Goal: Information Seeking & Learning: Learn about a topic

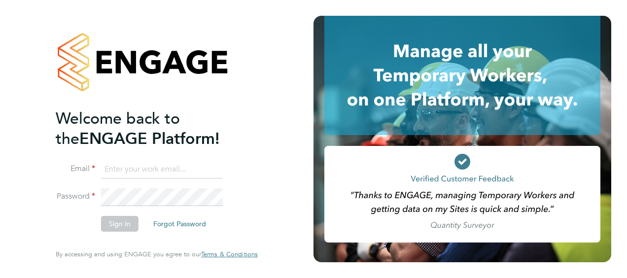
type input "lee-ann.bates@apleona.com"
click at [112, 224] on button "Sign In" at bounding box center [119, 224] width 37 height 16
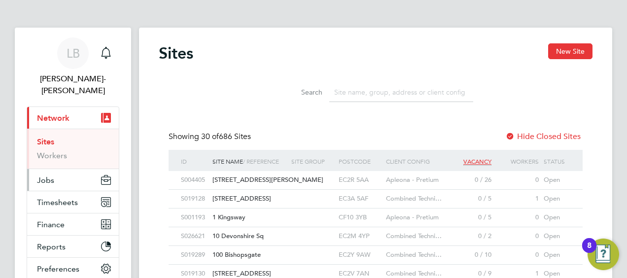
click at [49, 175] on span "Jobs" at bounding box center [45, 179] width 17 height 9
click at [56, 151] on link "Workers" at bounding box center [52, 155] width 30 height 9
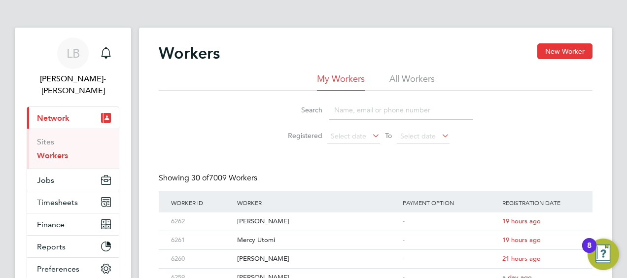
click at [66, 113] on span "Network" at bounding box center [53, 117] width 33 height 9
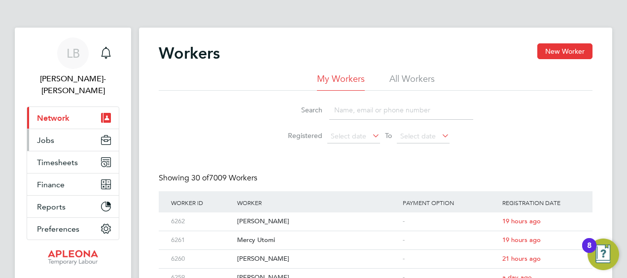
click at [53, 135] on span "Jobs" at bounding box center [45, 139] width 17 height 9
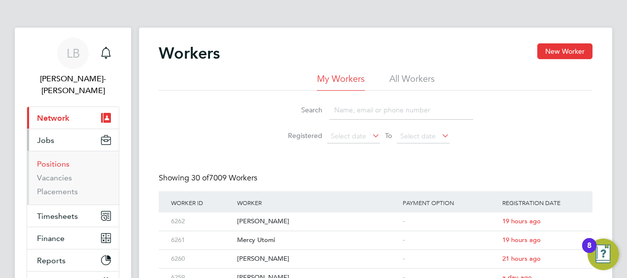
click at [66, 159] on link "Positions" at bounding box center [53, 163] width 33 height 9
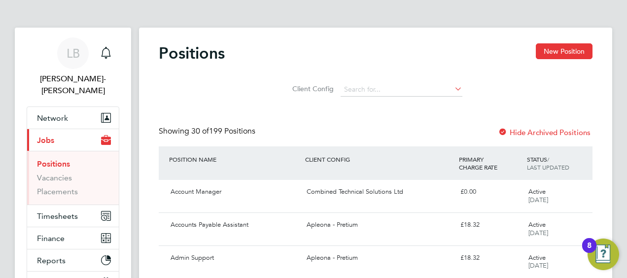
click at [452, 89] on icon at bounding box center [452, 89] width 0 height 14
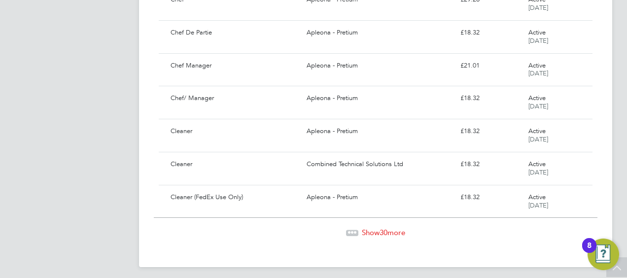
click at [391, 228] on span "Show 30 more" at bounding box center [383, 232] width 43 height 9
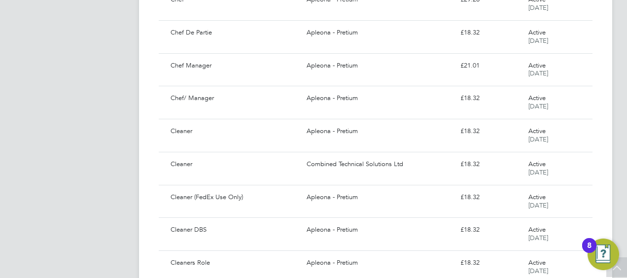
click at [391, 228] on div "Apleona - Pretium" at bounding box center [379, 230] width 153 height 16
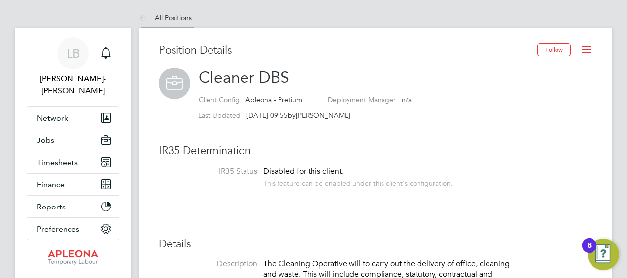
click at [169, 21] on link "All Positions" at bounding box center [165, 17] width 53 height 9
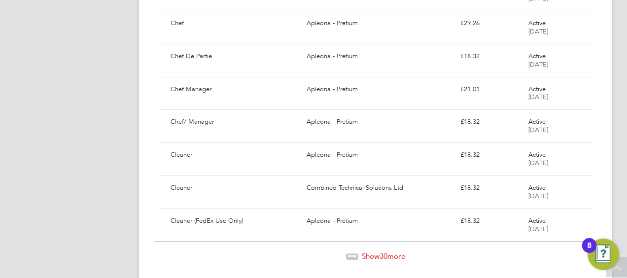
scroll to position [949, 0]
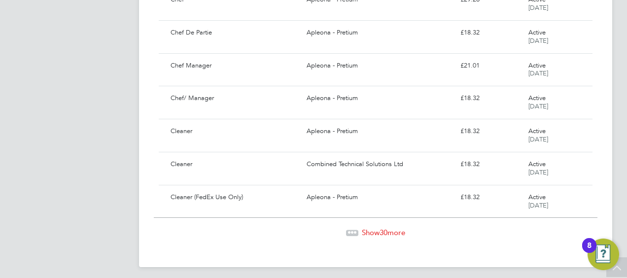
click at [377, 230] on span "Show 30 more" at bounding box center [383, 232] width 43 height 9
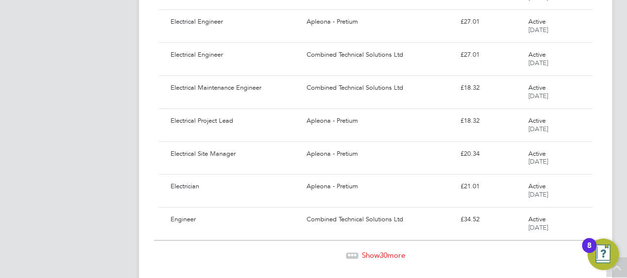
scroll to position [1915, 0]
click at [377, 249] on span "Show 30 more" at bounding box center [383, 253] width 43 height 9
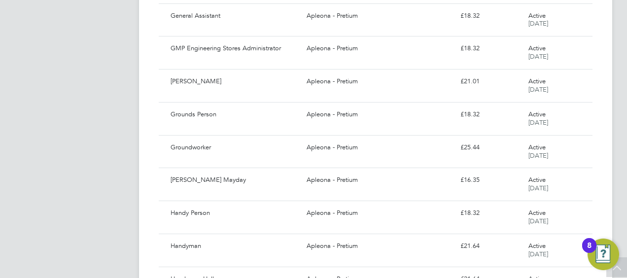
scroll to position [2913, 0]
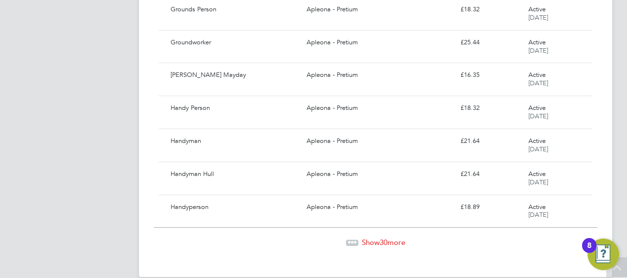
click at [385, 237] on span "30" at bounding box center [383, 241] width 8 height 9
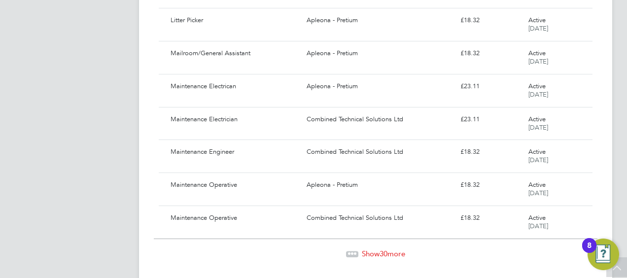
scroll to position [3896, 0]
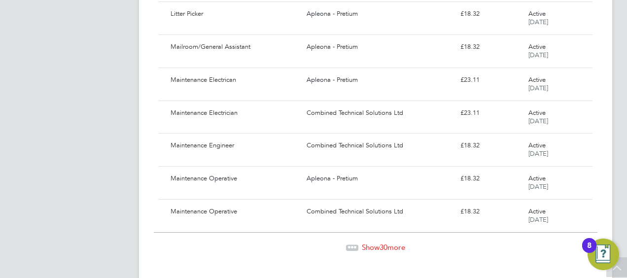
click at [385, 242] on span "30" at bounding box center [383, 246] width 8 height 9
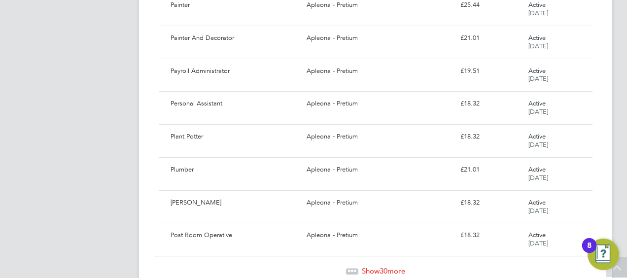
scroll to position [4877, 0]
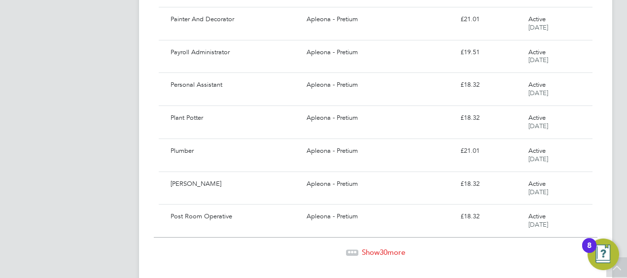
click at [385, 247] on span "30" at bounding box center [383, 251] width 8 height 9
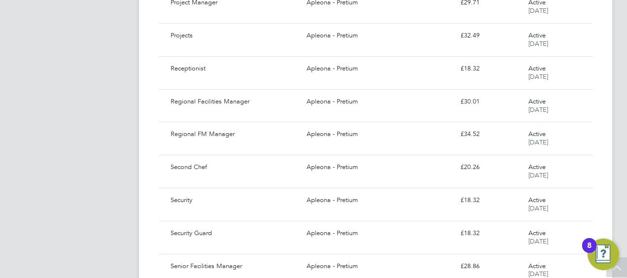
scroll to position [5272, 0]
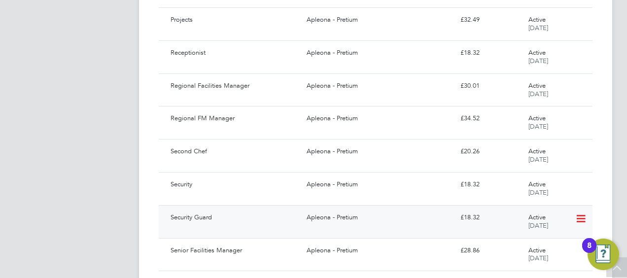
click at [338, 209] on div "Apleona - Pretium" at bounding box center [379, 217] width 153 height 16
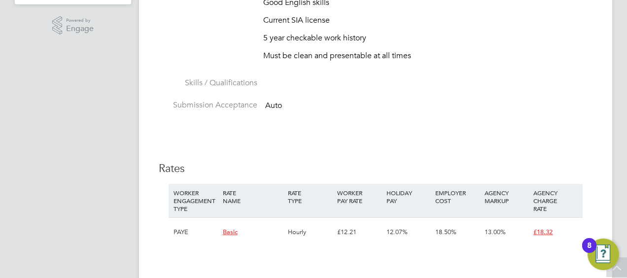
scroll to position [256, 0]
